Goal: Check status

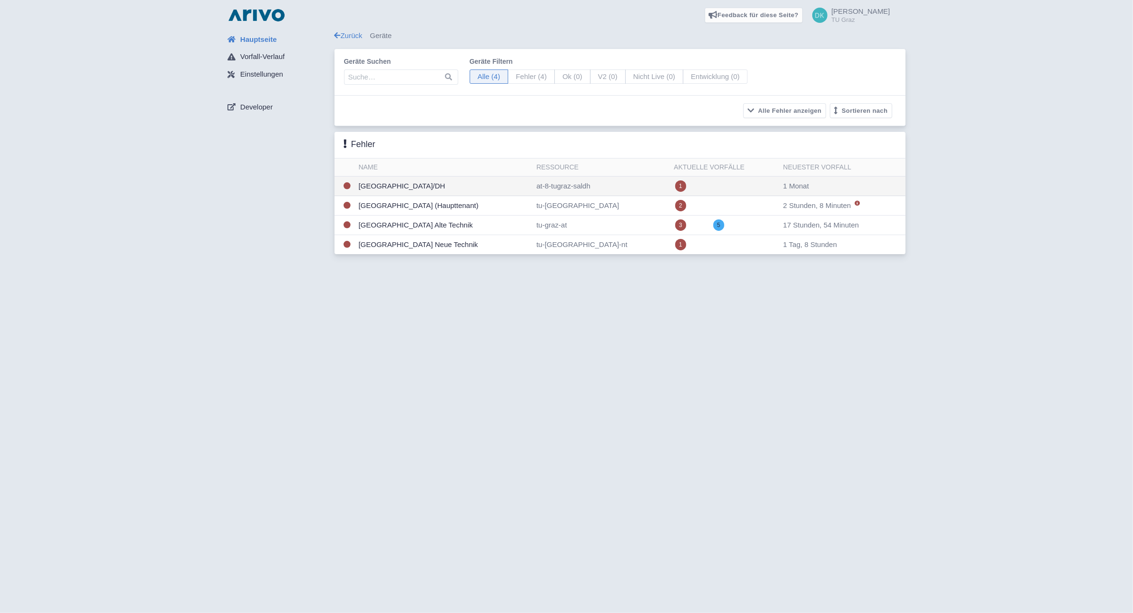
click at [399, 188] on td "[GEOGRAPHIC_DATA]/DH" at bounding box center [444, 187] width 178 height 20
click at [507, 192] on td "[GEOGRAPHIC_DATA]/DH" at bounding box center [444, 187] width 178 height 20
